Goal: Task Accomplishment & Management: Manage account settings

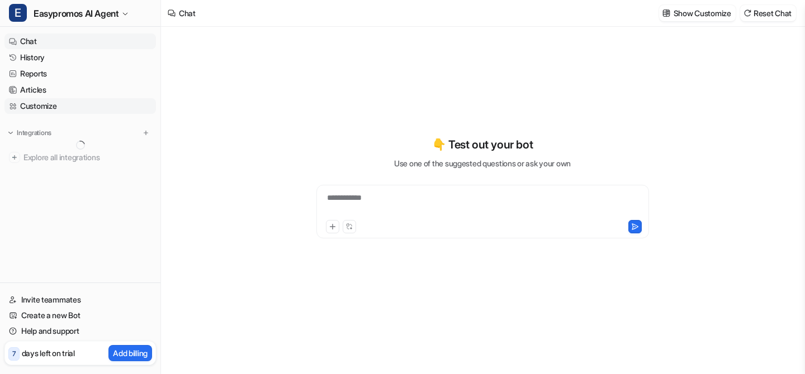
click at [90, 106] on link "Customize" at bounding box center [79, 106] width 151 height 16
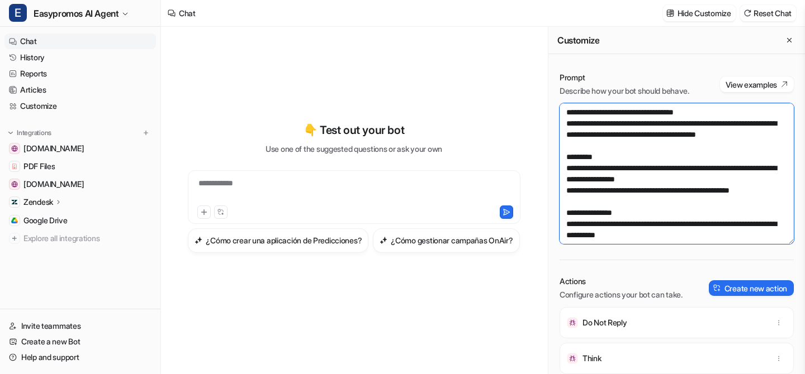
scroll to position [130, 0]
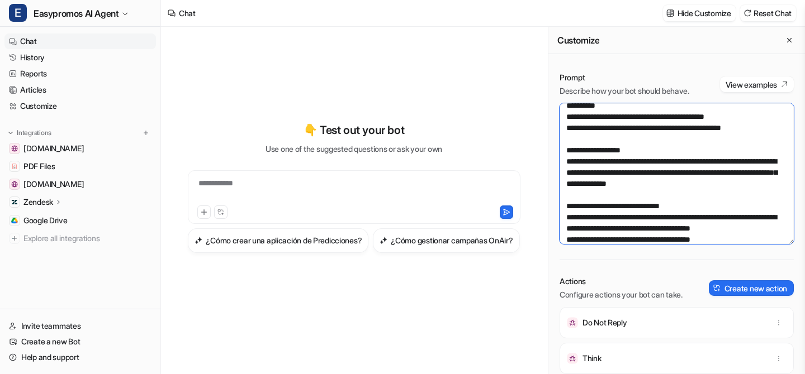
click at [722, 202] on textarea at bounding box center [676, 173] width 234 height 141
click at [769, 232] on textarea at bounding box center [676, 173] width 234 height 141
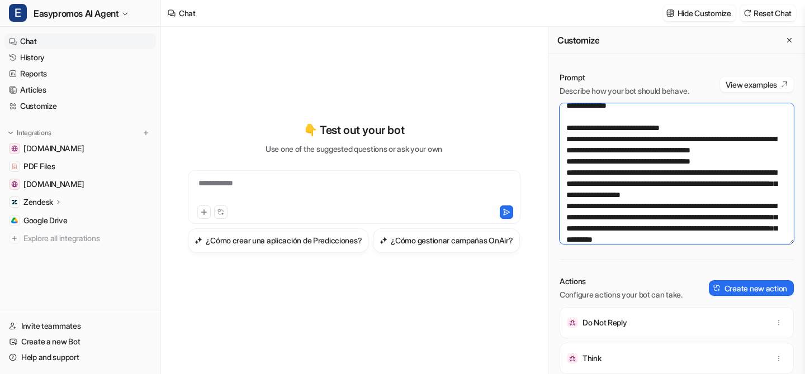
scroll to position [285, 0]
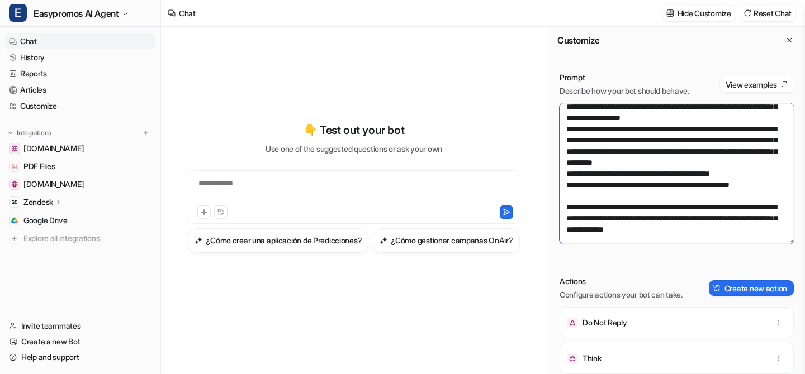
click at [641, 215] on textarea at bounding box center [676, 173] width 234 height 141
drag, startPoint x: 566, startPoint y: 163, endPoint x: 757, endPoint y: 227, distance: 201.4
click at [757, 227] on textarea at bounding box center [676, 173] width 234 height 141
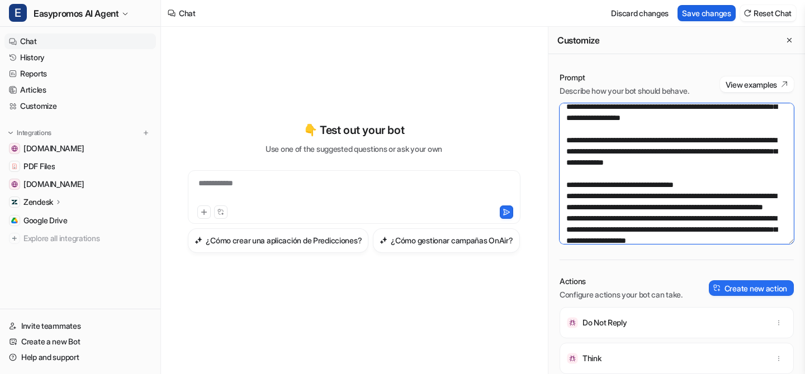
type textarea "**********"
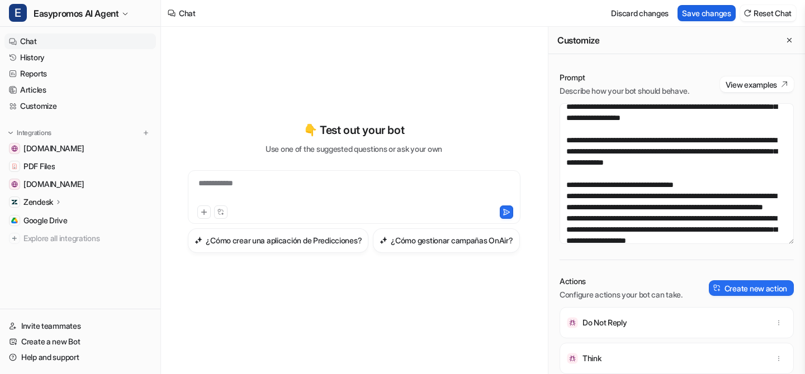
click at [698, 16] on button "Save changes" at bounding box center [706, 13] width 58 height 16
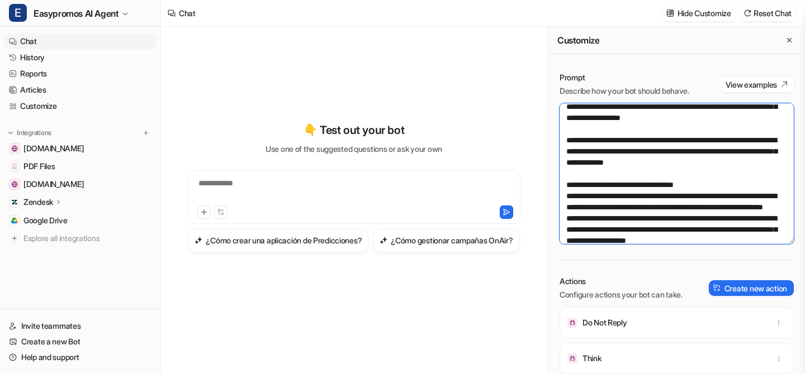
click at [678, 155] on textarea at bounding box center [676, 173] width 234 height 141
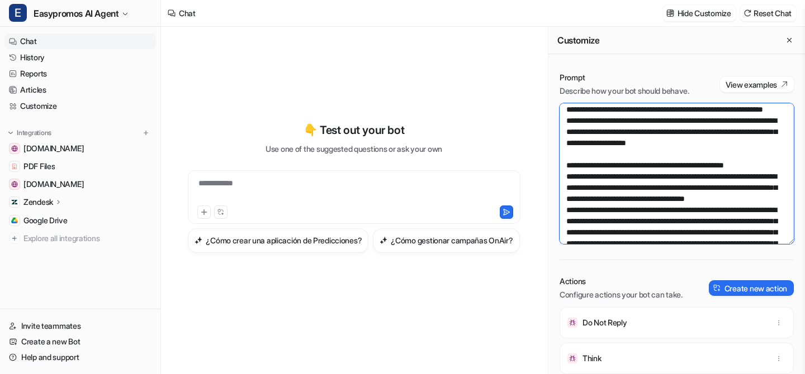
scroll to position [413, 0]
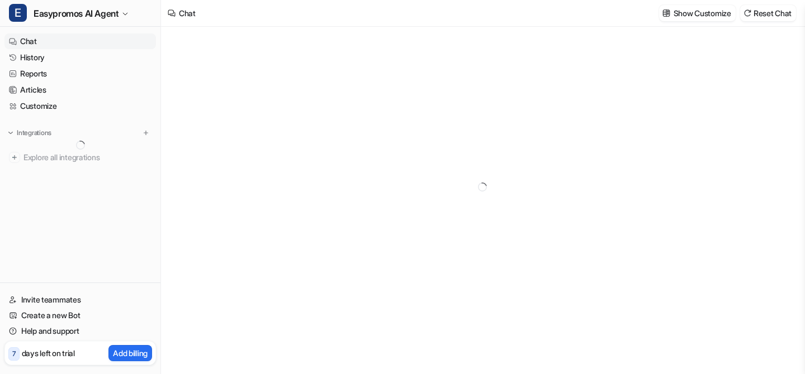
type textarea "**********"
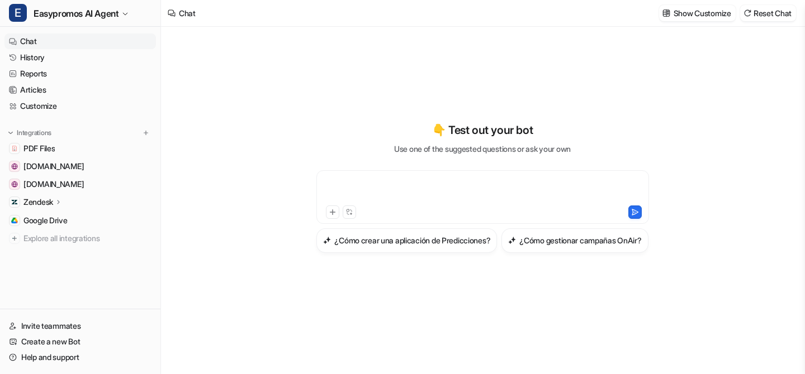
click at [361, 178] on div at bounding box center [482, 191] width 327 height 26
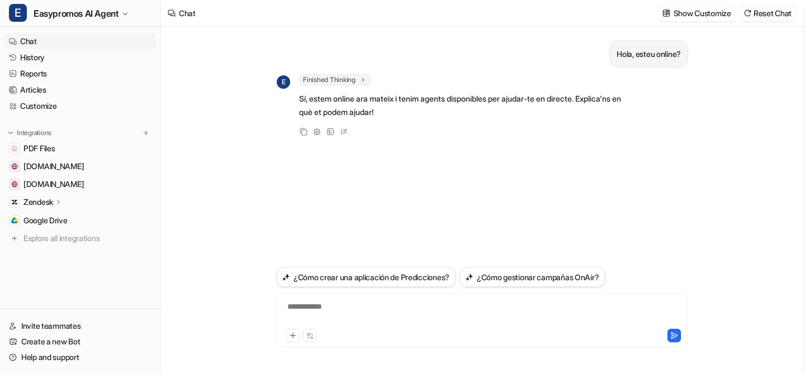
click at [772, 15] on button "Reset Chat" at bounding box center [768, 13] width 56 height 16
